Goal: Information Seeking & Learning: Learn about a topic

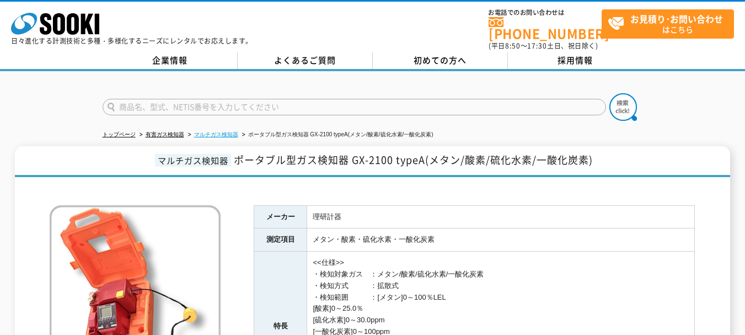
click at [234, 131] on link "マルチガス検知器" at bounding box center [216, 134] width 44 height 6
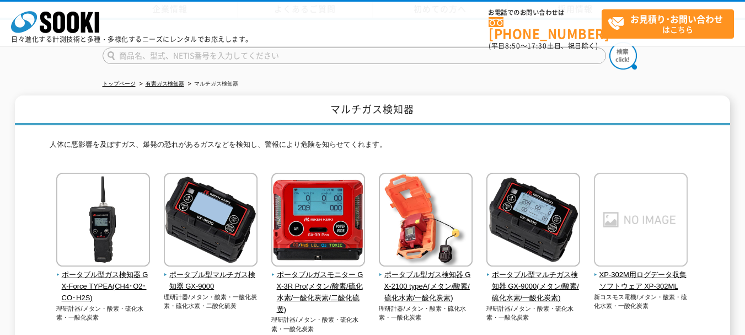
scroll to position [110, 0]
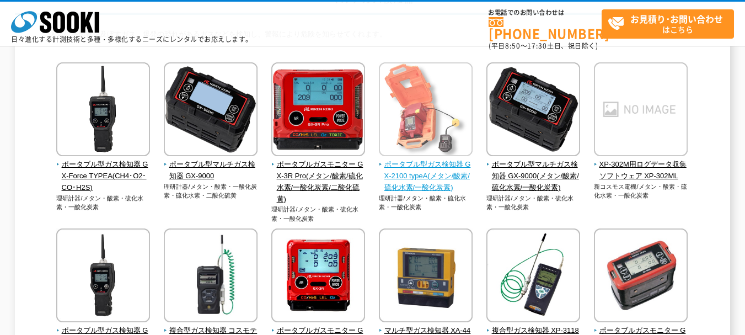
click at [423, 140] on img at bounding box center [426, 110] width 94 height 96
